Goal: Task Accomplishment & Management: Complete application form

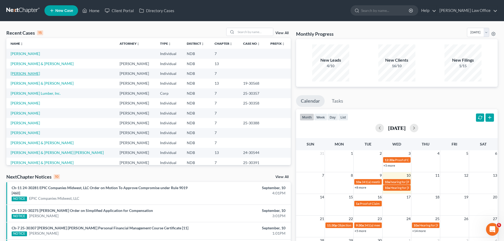
click at [23, 73] on link "[PERSON_NAME]" at bounding box center [25, 73] width 29 height 4
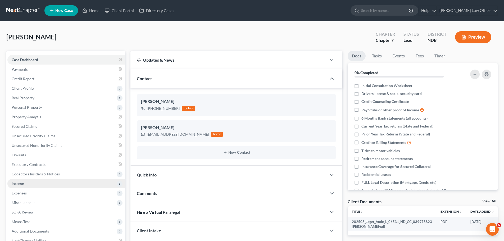
click at [17, 182] on span "Income" at bounding box center [18, 183] width 12 height 4
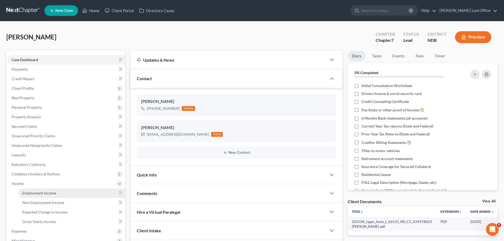
click at [39, 191] on span "Employment Income" at bounding box center [39, 193] width 34 height 4
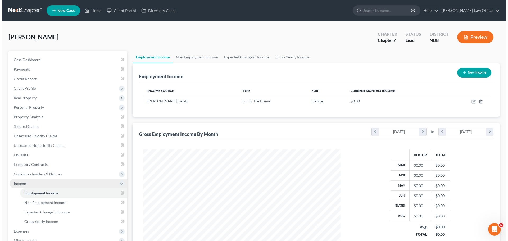
scroll to position [99, 208]
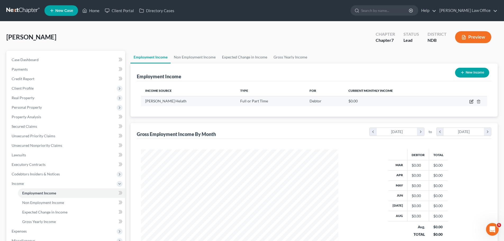
click at [471, 101] on icon "button" at bounding box center [471, 101] width 4 height 4
select select "0"
select select "29"
select select "2"
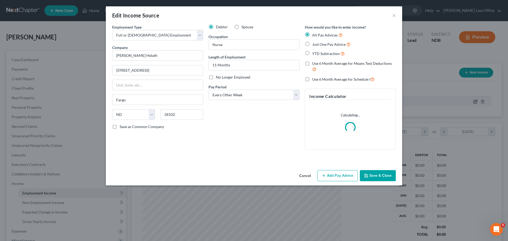
scroll to position [99, 210]
click at [227, 44] on input "Nurse" at bounding box center [254, 45] width 90 height 10
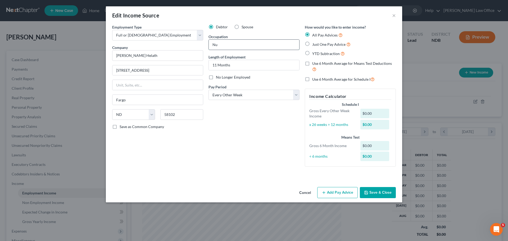
type input "N"
type input "RN/BSN"
click at [222, 140] on div "Debtor Spouse Occupation RN/BSN Length of Employment 11 Months No Longer Employ…" at bounding box center [254, 97] width 96 height 146
click at [335, 193] on button "Add Pay Advice" at bounding box center [337, 192] width 40 height 11
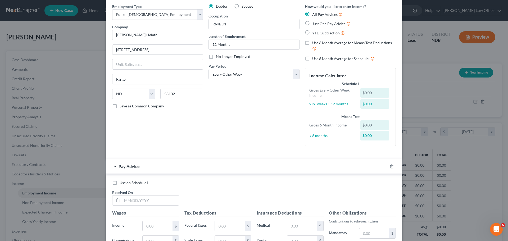
scroll to position [53, 0]
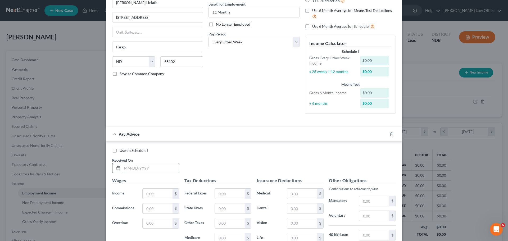
click at [141, 166] on input "text" at bounding box center [150, 168] width 57 height 10
type input "[DATE]"
type input "2,265.27"
click at [225, 194] on input "text" at bounding box center [230, 194] width 30 height 10
type input "160.14"
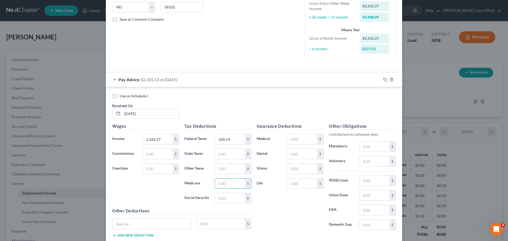
scroll to position [108, 0]
type input "28.83"
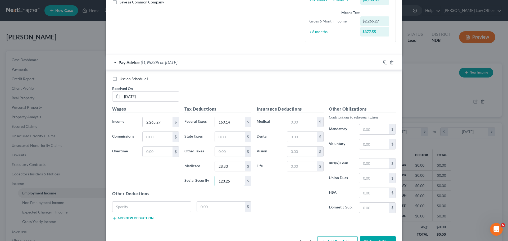
scroll to position [134, 0]
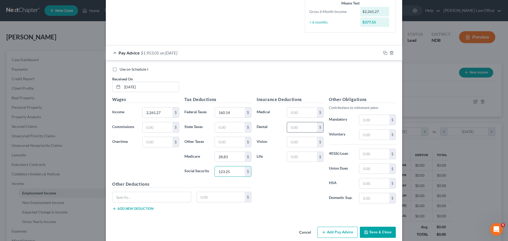
type input "123.25"
click at [294, 127] on input "text" at bounding box center [302, 127] width 30 height 10
type input "15.95"
click at [300, 109] on input "text" at bounding box center [302, 112] width 30 height 10
type input "41.55"
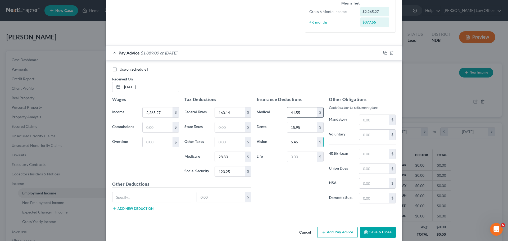
type input "6.46"
type input "56.38"
click at [138, 197] on input "text" at bounding box center [151, 197] width 79 height 10
type input "a"
type input "Accident Insurance"
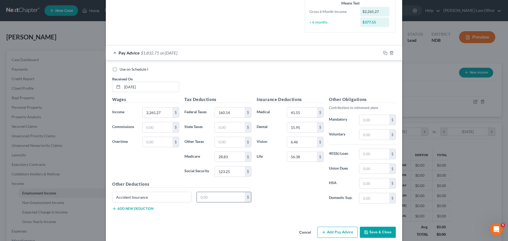
click at [205, 199] on input "text" at bounding box center [221, 197] width 48 height 10
type input "15.05"
click at [132, 209] on button "Add new deduction" at bounding box center [132, 208] width 41 height 4
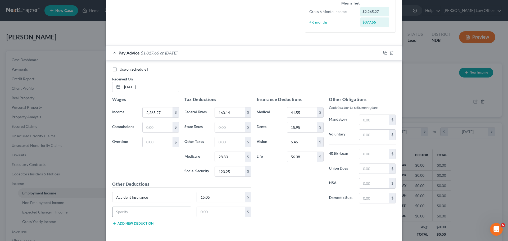
click at [112, 221] on button "Add new deduction" at bounding box center [132, 223] width 41 height 4
click at [126, 210] on input "text" at bounding box center [151, 212] width 79 height 10
click at [175, 210] on input "Critical Illness Insurance - Family" at bounding box center [151, 212] width 79 height 10
type input "Critical Illness Insurance"
type input "27.97"
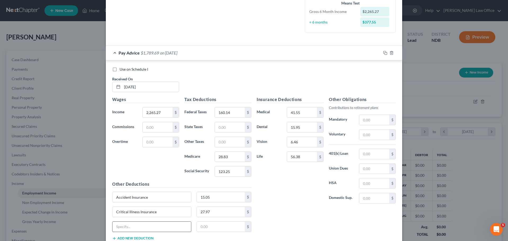
click at [125, 227] on input "text" at bounding box center [151, 227] width 79 height 10
type input "Hospital Indemnity Insurance"
click at [210, 229] on input "text" at bounding box center [221, 227] width 48 height 10
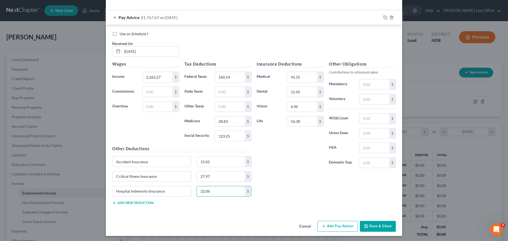
scroll to position [171, 0]
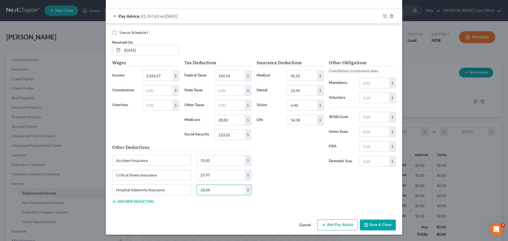
type input "22.06"
click at [118, 200] on button "Add new deduction" at bounding box center [132, 201] width 41 height 4
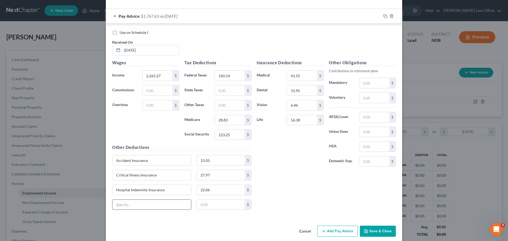
click at [118, 203] on input "text" at bounding box center [151, 205] width 79 height 10
type input "Legal Plan"
click at [202, 206] on input "text" at bounding box center [221, 205] width 48 height 10
type input "9.23"
click at [371, 146] on input "text" at bounding box center [374, 146] width 30 height 10
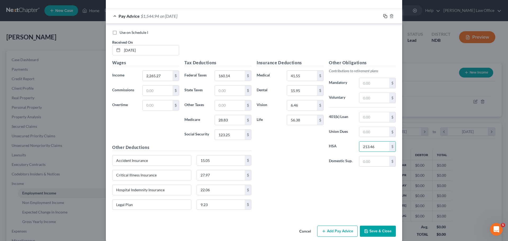
type input "213.46"
click at [385, 15] on icon "button" at bounding box center [385, 16] width 4 height 4
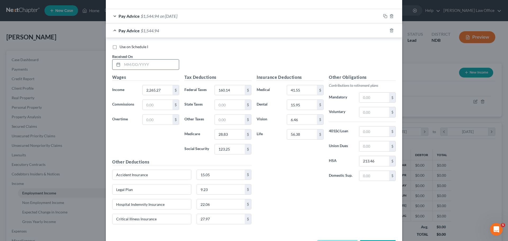
click at [132, 60] on input "text" at bounding box center [150, 64] width 57 height 10
type input "[DATE]"
type input "1,728.44"
click at [229, 88] on input "160.14" at bounding box center [230, 90] width 30 height 10
type input "95.72"
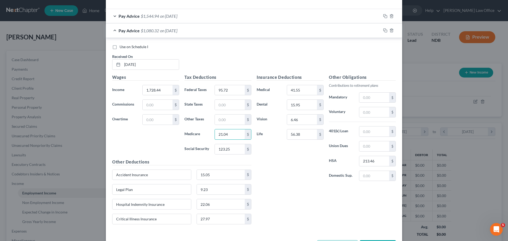
type input "21.04"
type input "89.96"
click at [302, 133] on input "56.38" at bounding box center [302, 134] width 30 height 10
type input "57.38"
click at [383, 30] on icon "button" at bounding box center [385, 30] width 4 height 4
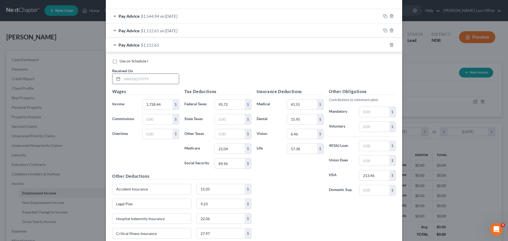
click at [130, 79] on input "text" at bounding box center [150, 79] width 57 height 10
type input "[DATE]"
type input "1,766.73"
type input "100.31"
type input "21.59"
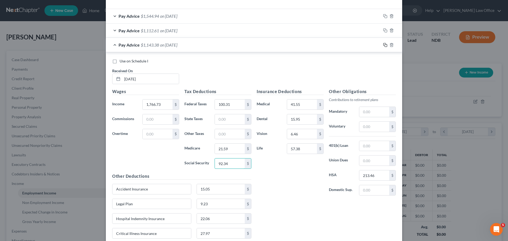
type input "92.34"
click at [384, 45] on icon "button" at bounding box center [385, 45] width 4 height 4
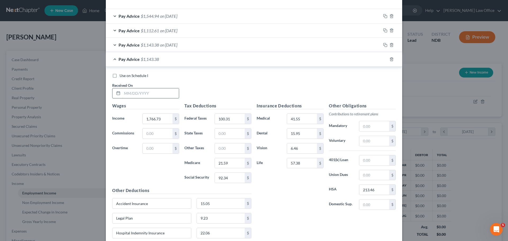
click at [135, 94] on input "text" at bounding box center [150, 93] width 57 height 10
type input "[DATE]"
type input "2,371.74"
type input "172.91"
type input "30.37"
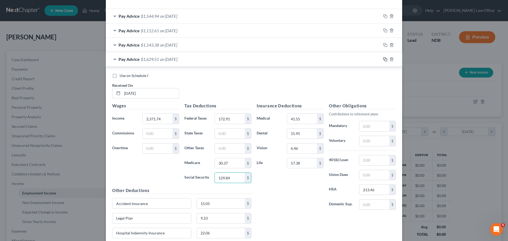
type input "129.84"
click at [383, 59] on icon "button" at bounding box center [385, 59] width 4 height 4
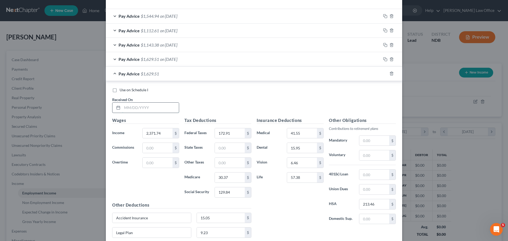
click at [149, 107] on input "text" at bounding box center [150, 108] width 57 height 10
type input "[DATE]"
type input "2,318.62"
type input "138.72"
type input "29.60"
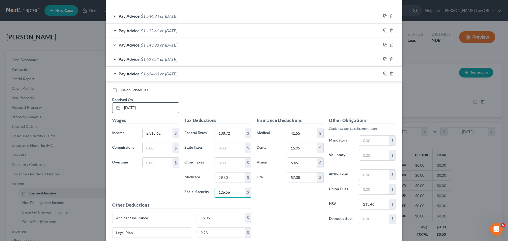
type input "126.56"
click at [363, 154] on input "text" at bounding box center [374, 155] width 30 height 10
type input "231.80"
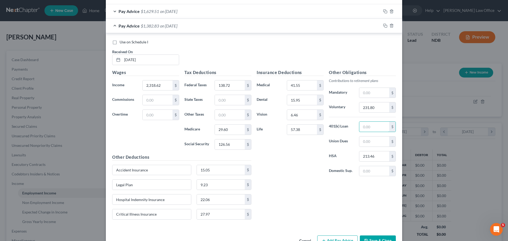
scroll to position [224, 0]
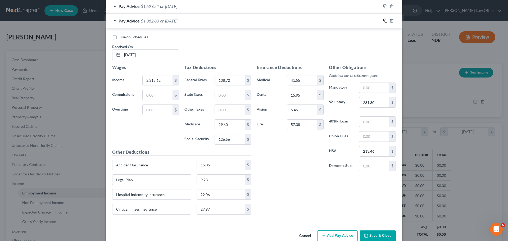
click at [384, 21] on icon "button" at bounding box center [385, 21] width 4 height 4
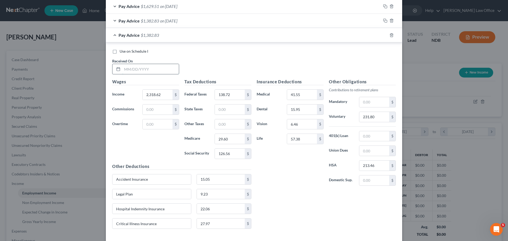
click at [127, 68] on input "text" at bounding box center [150, 69] width 57 height 10
click at [131, 70] on input "text" at bounding box center [150, 69] width 57 height 10
type input "[DATE]"
type input "2,323.93"
type input "70.74"
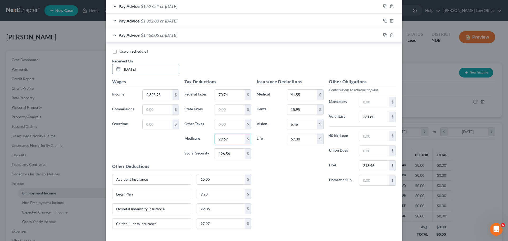
type input "29.67"
type input "126.88"
click at [372, 102] on input "text" at bounding box center [374, 102] width 30 height 10
click at [359, 116] on input "231.80" at bounding box center [374, 117] width 30 height 10
type input "162.64"
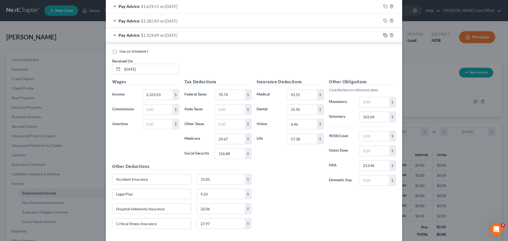
click at [384, 35] on rect "button" at bounding box center [385, 36] width 2 height 2
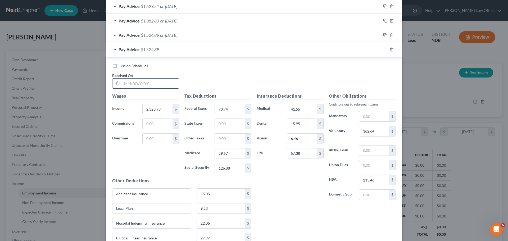
click at [130, 84] on input "text" at bounding box center [150, 84] width 57 height 10
type input "[DATE]"
type input "2,523.94"
type input "93.06"
type input "32.57"
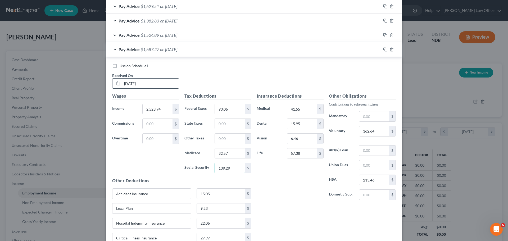
type input "139.29"
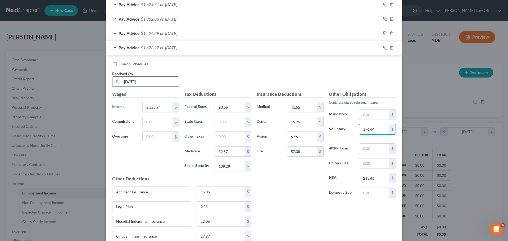
type input "176.64"
click at [383, 48] on icon "button" at bounding box center [385, 47] width 4 height 4
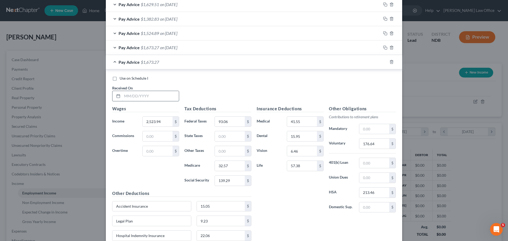
click at [140, 95] on input "text" at bounding box center [150, 96] width 57 height 10
type input "[DATE]"
type input "2,138.86"
type input "50.08"
type input "26.99"
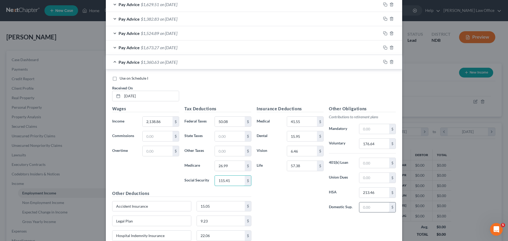
type input "115.41"
click at [379, 146] on input "176.64" at bounding box center [374, 144] width 30 height 10
type input "149.68"
click at [384, 62] on icon "button" at bounding box center [385, 62] width 4 height 4
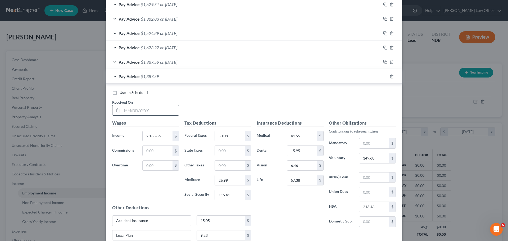
click at [126, 108] on input "text" at bounding box center [150, 110] width 57 height 10
type input "[DATE]"
type input "2,198.61"
type input "77.75"
type input "30.40"
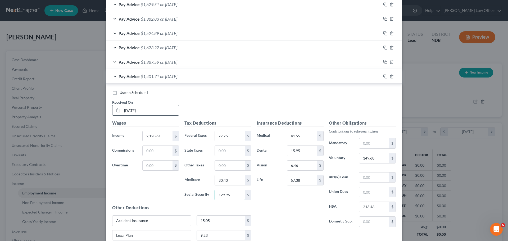
type input "129.96"
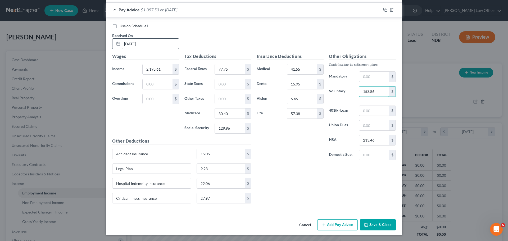
type input "153.86"
click at [379, 137] on input "213.46" at bounding box center [374, 140] width 30 height 10
type input "38.46"
click at [384, 8] on icon "button" at bounding box center [385, 10] width 4 height 4
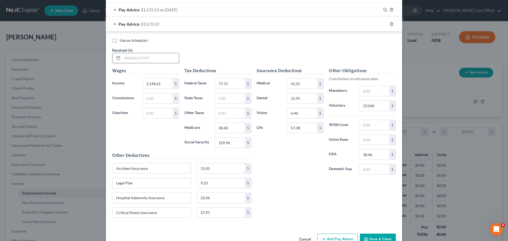
click at [136, 58] on input "text" at bounding box center [150, 58] width 57 height 10
click at [142, 57] on input "04/225/25" at bounding box center [150, 58] width 57 height 10
type input "0"
type input "[DATE]"
type input "2,554.39"
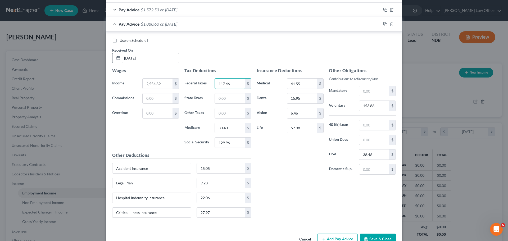
type input "117.46"
type input "2.00"
type input "35.55"
type input "152.02"
type input "178.77"
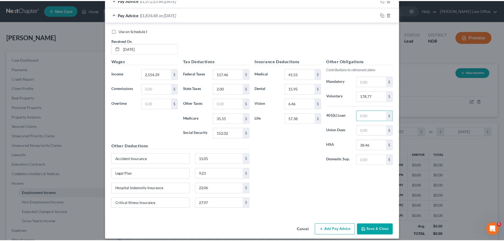
scroll to position [306, 0]
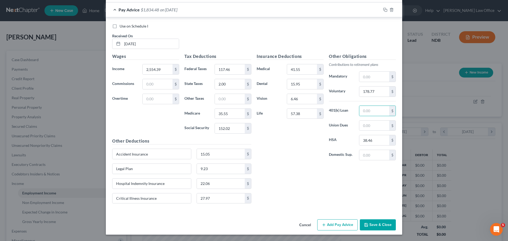
click at [373, 224] on button "Save & Close" at bounding box center [378, 224] width 36 height 11
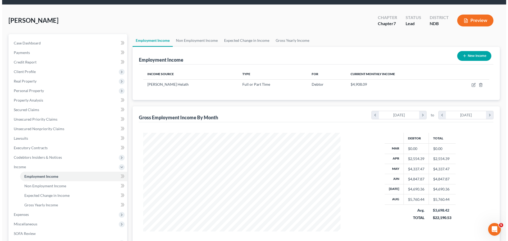
scroll to position [53, 0]
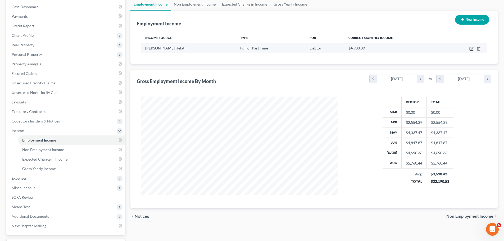
click at [473, 48] on icon "button" at bounding box center [471, 49] width 4 height 4
select select "0"
select select "29"
select select "2"
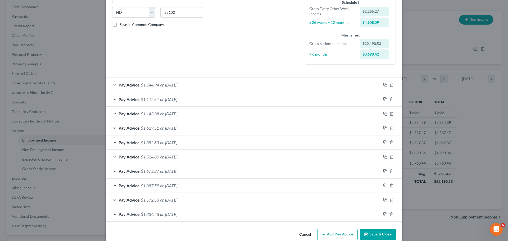
scroll to position [112, 0]
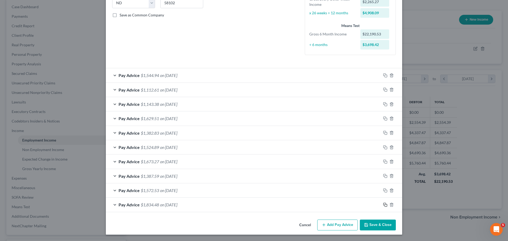
click at [383, 205] on icon "button" at bounding box center [385, 205] width 4 height 4
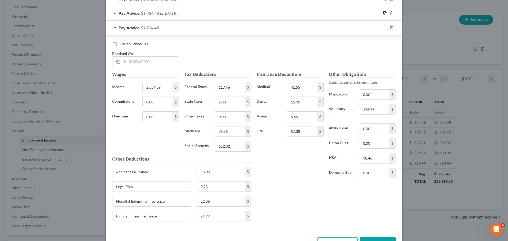
scroll to position [321, 0]
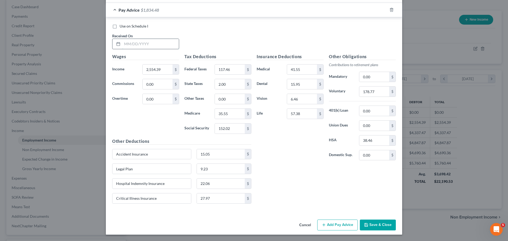
click at [122, 43] on input "text" at bounding box center [150, 44] width 57 height 10
type input "[DATE]"
type input "2,326.40"
type input "92.01"
type input "32.25"
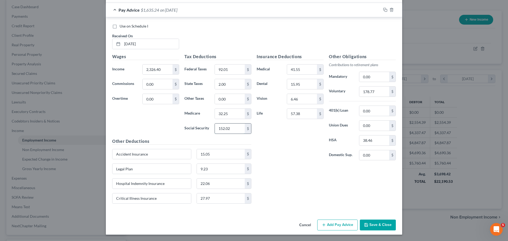
click at [227, 130] on input "152.02" at bounding box center [230, 128] width 30 height 10
type input "137.89"
click at [373, 92] on input "178.77" at bounding box center [374, 91] width 30 height 10
type input "162.81"
click at [383, 10] on icon "button" at bounding box center [385, 10] width 4 height 4
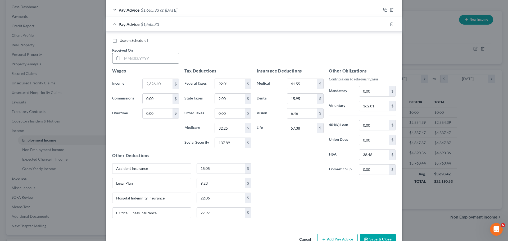
drag, startPoint x: 123, startPoint y: 58, endPoint x: 128, endPoint y: 59, distance: 5.1
click at [123, 58] on input "text" at bounding box center [150, 58] width 57 height 10
type input "03828/25"
type input "2,942.84"
click at [231, 83] on input "92.01" at bounding box center [230, 84] width 30 height 10
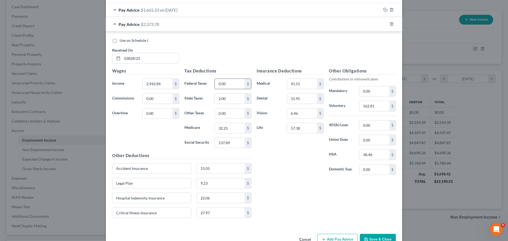
type input "0.00"
type input "9.00"
type input "41.19"
type input "176.10"
click at [379, 107] on input "162.81" at bounding box center [374, 106] width 30 height 10
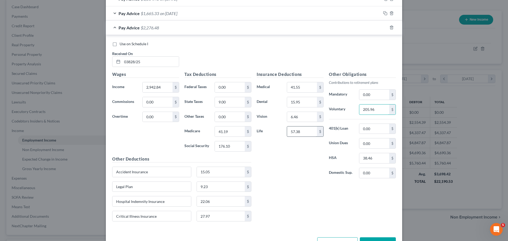
scroll to position [282, 0]
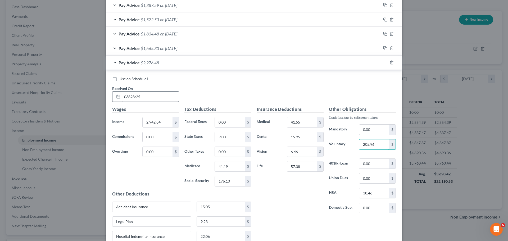
type input "205.96"
click at [145, 101] on input "03828/25" at bounding box center [150, 96] width 57 height 10
type input "0"
type input "[DATE]"
click at [384, 64] on icon "button" at bounding box center [385, 62] width 4 height 4
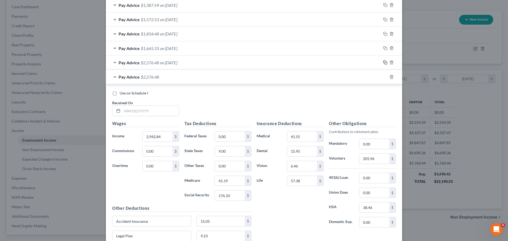
click at [384, 62] on icon "button" at bounding box center [385, 62] width 4 height 4
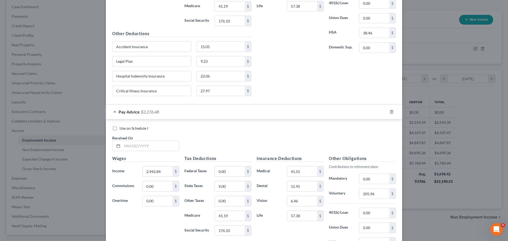
scroll to position [453, 0]
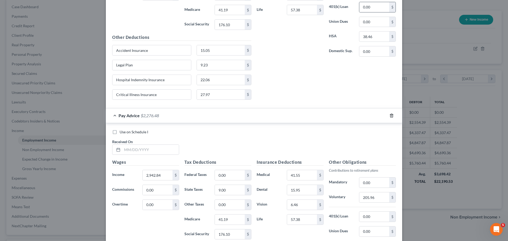
click at [389, 114] on icon "button" at bounding box center [391, 115] width 4 height 4
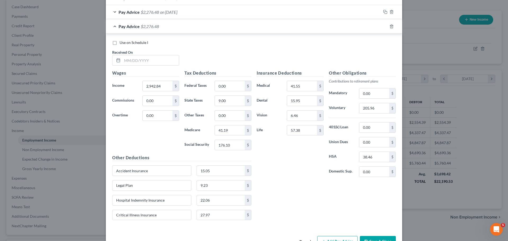
scroll to position [270, 0]
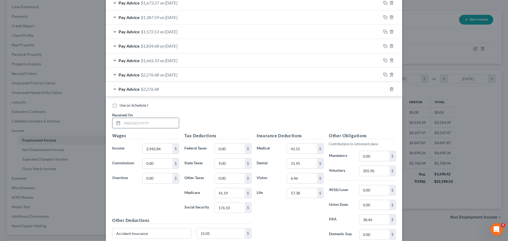
click at [132, 125] on input "text" at bounding box center [150, 123] width 57 height 10
type input "[DATE]"
type input "2,433.31"
type input "0.00"
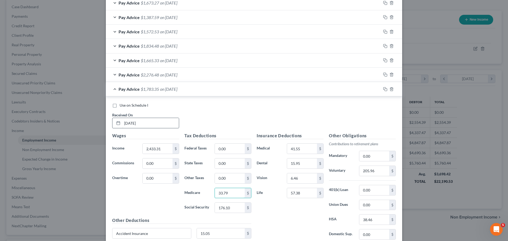
type input "33.79"
type input "144.52"
click at [383, 169] on input "205.96" at bounding box center [374, 171] width 30 height 10
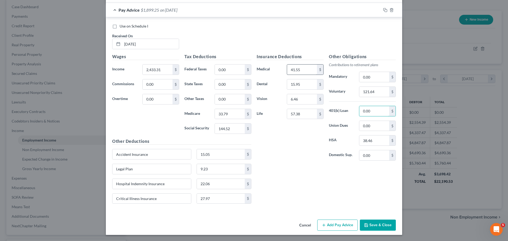
scroll to position [350, 0]
click at [373, 89] on input "121.64" at bounding box center [374, 91] width 30 height 10
type input "170.29"
click at [384, 10] on icon "button" at bounding box center [385, 10] width 4 height 4
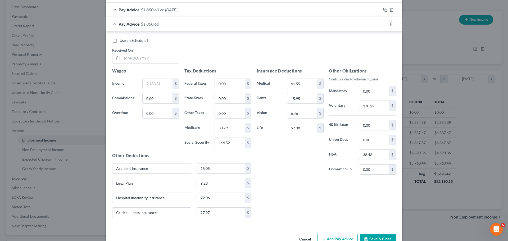
scroll to position [364, 0]
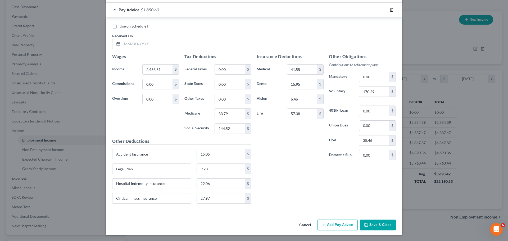
click at [391, 10] on icon "button" at bounding box center [391, 10] width 4 height 4
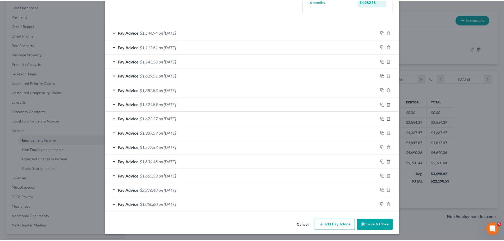
scroll to position [155, 0]
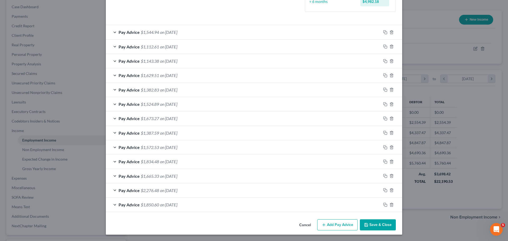
click at [378, 223] on button "Save & Close" at bounding box center [378, 224] width 36 height 11
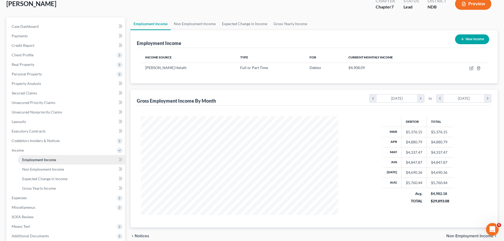
scroll to position [97, 0]
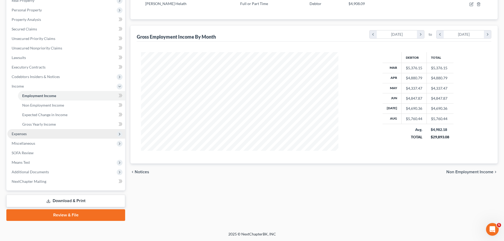
click at [17, 133] on span "Expenses" at bounding box center [19, 133] width 15 height 4
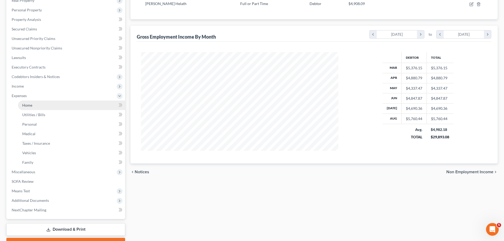
click at [27, 105] on span "Home" at bounding box center [27, 105] width 10 height 4
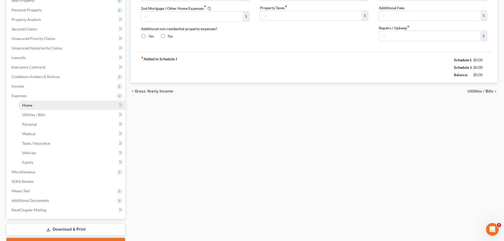
scroll to position [28, 0]
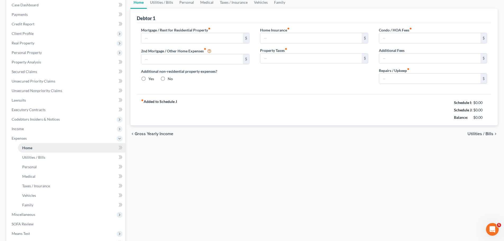
type input "0.00"
radio input "true"
type input "0.00"
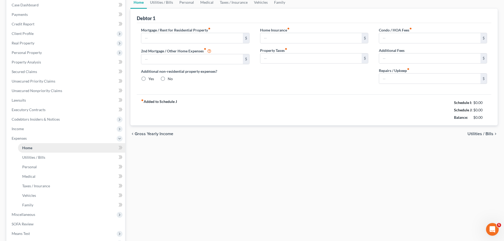
type input "0.00"
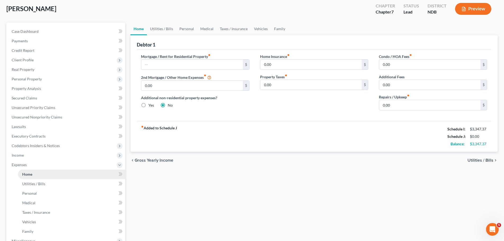
scroll to position [0, 0]
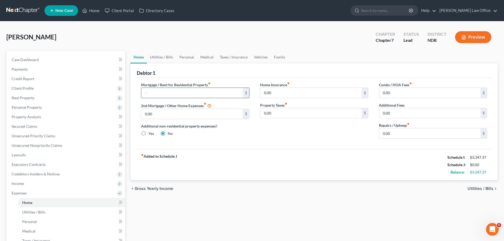
click at [164, 94] on input "text" at bounding box center [191, 93] width 101 height 10
type input "1,100.00"
click at [477, 188] on span "Utilities / Bills" at bounding box center [480, 188] width 26 height 4
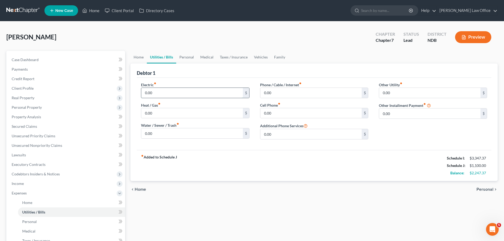
click at [163, 93] on input "0.00" at bounding box center [191, 93] width 101 height 10
type input "35.00"
click at [278, 112] on input "0.00" at bounding box center [310, 113] width 101 height 10
type input "150.00"
click at [140, 57] on link "Home" at bounding box center [138, 57] width 16 height 13
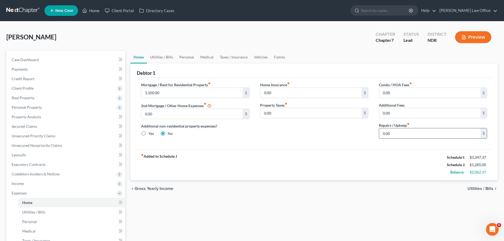
click at [398, 134] on input "0.00" at bounding box center [429, 133] width 101 height 10
type input "50.00"
click at [187, 56] on link "Personal" at bounding box center [186, 57] width 21 height 13
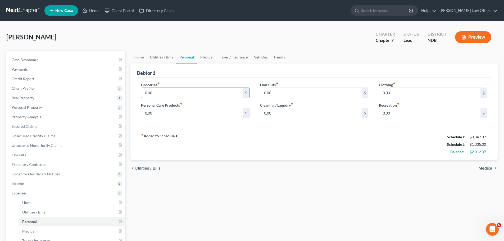
click at [163, 91] on input "0.00" at bounding box center [191, 93] width 101 height 10
type input "5"
type input "600.00"
click at [156, 113] on input "0.00" at bounding box center [191, 113] width 101 height 10
type input "50.00"
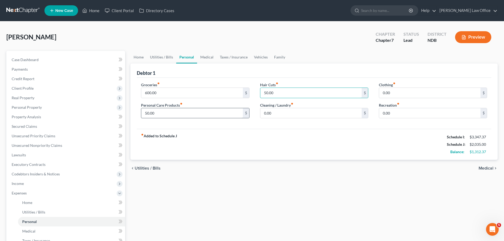
type input "50.00"
click at [483, 170] on span "Medical" at bounding box center [485, 168] width 15 height 4
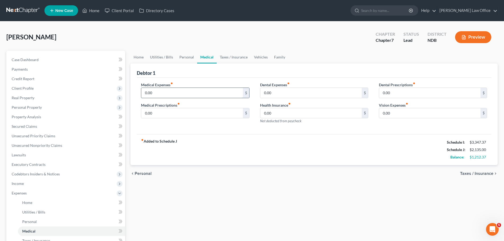
click at [164, 94] on input "0.00" at bounding box center [191, 93] width 101 height 10
type input "85.00"
type input "10.00"
click at [399, 109] on input "0.00" at bounding box center [429, 113] width 101 height 10
type input "25.00"
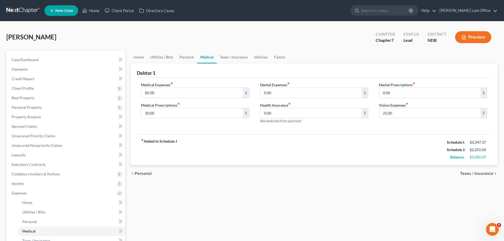
click at [476, 172] on span "Taxes / Insurance" at bounding box center [476, 173] width 33 height 4
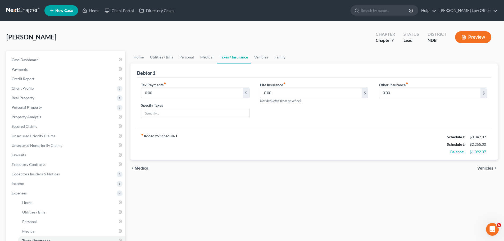
click at [476, 172] on div "chevron_left Medical Vehicles chevron_right" at bounding box center [313, 168] width 367 height 17
click at [259, 57] on link "Vehicles" at bounding box center [261, 57] width 20 height 13
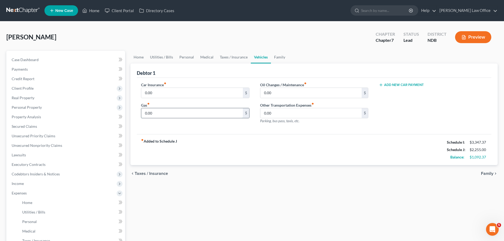
click at [162, 114] on input "0.00" at bounding box center [191, 113] width 101 height 10
type input "400.00"
type input "50.00"
click at [141, 56] on link "Home" at bounding box center [138, 57] width 16 height 13
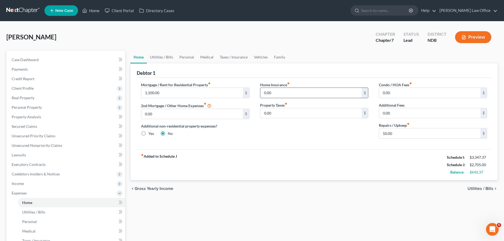
click at [279, 93] on input "0.00" at bounding box center [310, 93] width 101 height 10
type input "20.00"
click at [261, 56] on link "Vehicles" at bounding box center [261, 57] width 20 height 13
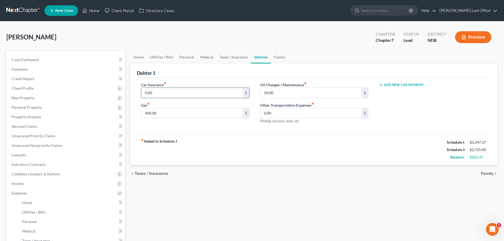
click at [161, 95] on input "0.00" at bounding box center [191, 93] width 101 height 10
type input "178.00"
click at [30, 79] on span "Credit Report" at bounding box center [23, 78] width 23 height 4
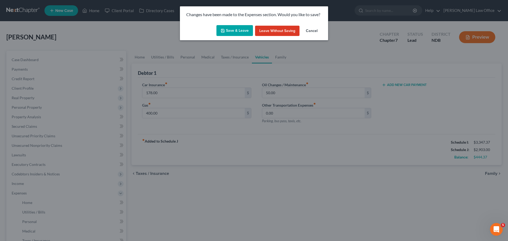
click at [236, 29] on button "Save & Leave" at bounding box center [234, 30] width 36 height 11
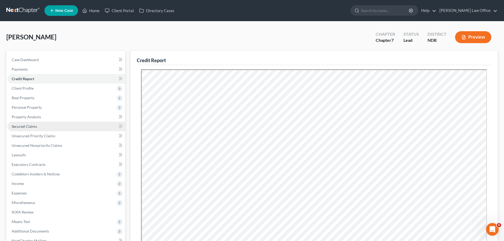
click at [27, 126] on span "Secured Claims" at bounding box center [24, 126] width 25 height 4
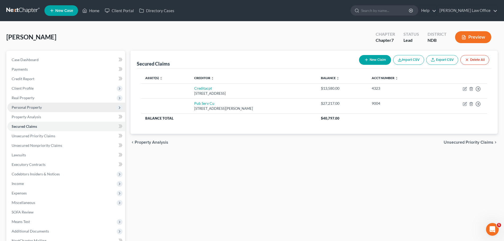
click at [21, 104] on span "Personal Property" at bounding box center [66, 108] width 118 height 10
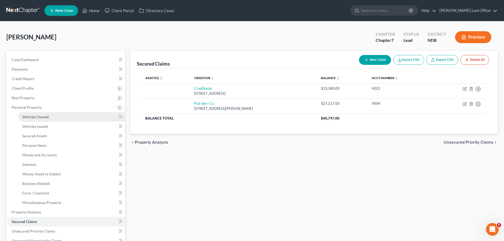
click at [31, 116] on span "Vehicles Owned" at bounding box center [35, 116] width 26 height 4
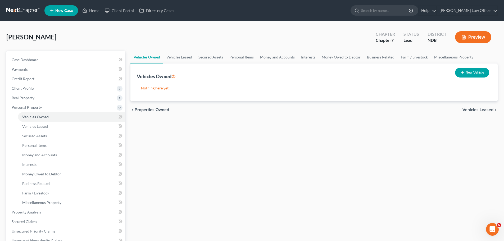
click at [467, 74] on button "New Vehicle" at bounding box center [472, 73] width 34 height 10
select select "0"
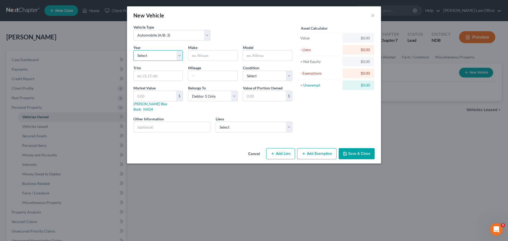
click at [179, 54] on select "Select 2026 2025 2024 2023 2022 2021 2020 2019 2018 2017 2016 2015 2014 2013 20…" at bounding box center [157, 55] width 49 height 11
select select "4"
click at [133, 50] on select "Select 2026 2025 2024 2023 2022 2021 2020 2019 2018 2017 2016 2015 2014 2013 20…" at bounding box center [157, 55] width 49 height 11
click at [215, 54] on input "text" at bounding box center [212, 55] width 49 height 10
type input "Ford"
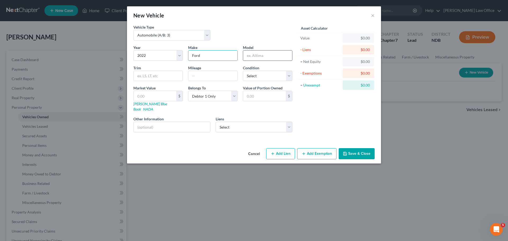
click at [255, 56] on input "text" at bounding box center [267, 55] width 49 height 10
drag, startPoint x: 257, startPoint y: 147, endPoint x: 257, endPoint y: 142, distance: 4.5
click at [257, 149] on button "Cancel" at bounding box center [254, 154] width 20 height 11
